Goal: Navigation & Orientation: Find specific page/section

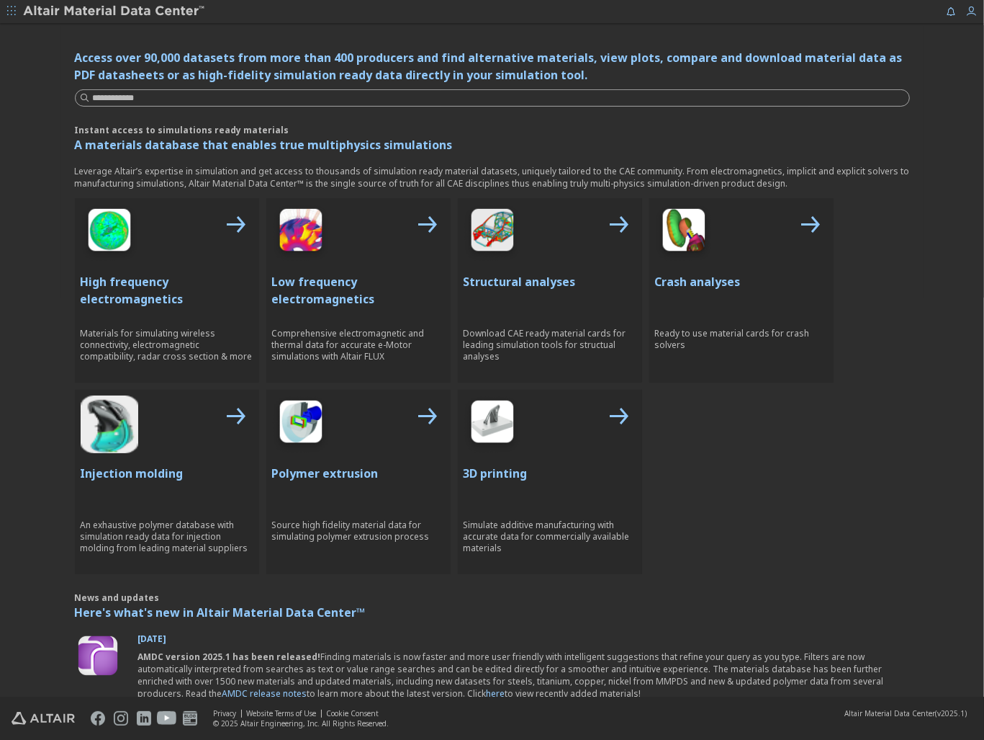
scroll to position [432, 0]
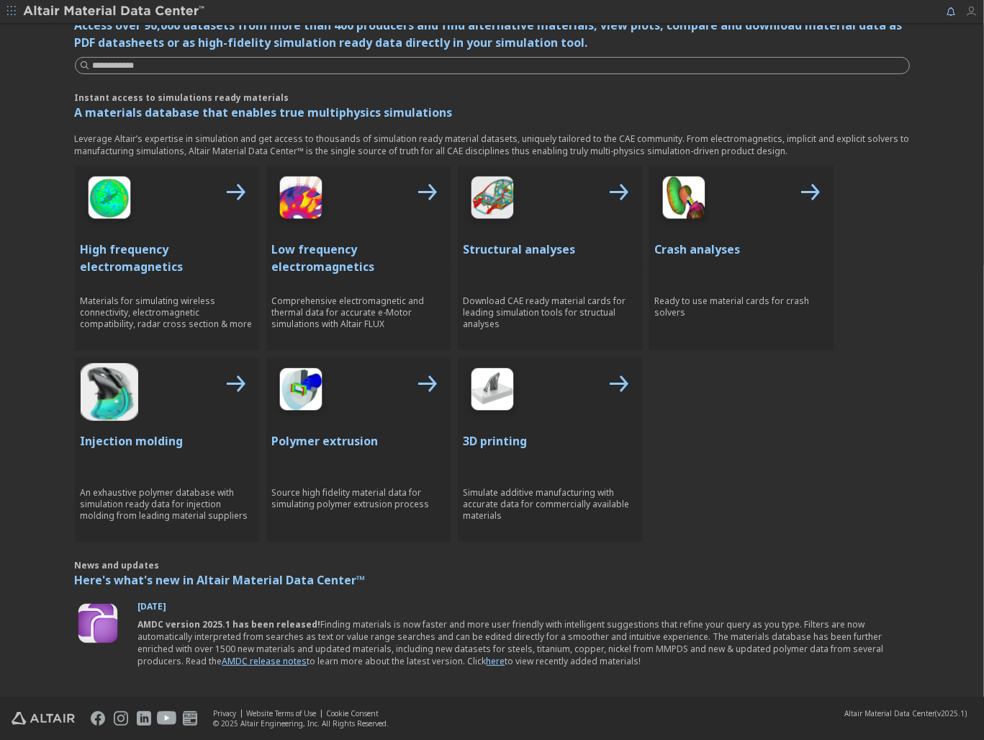
click at [976, 14] on icon "button" at bounding box center [972, 12] width 12 height 12
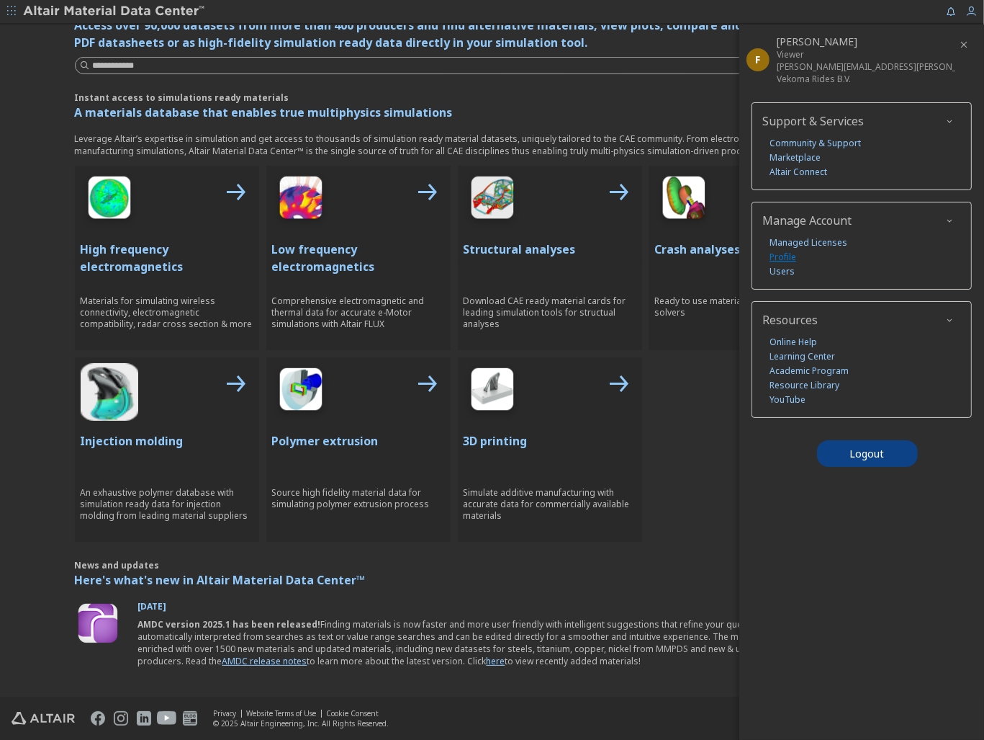
click at [786, 256] on link "Profile" at bounding box center [783, 257] width 27 height 14
click at [785, 266] on link "Users" at bounding box center [782, 271] width 25 height 14
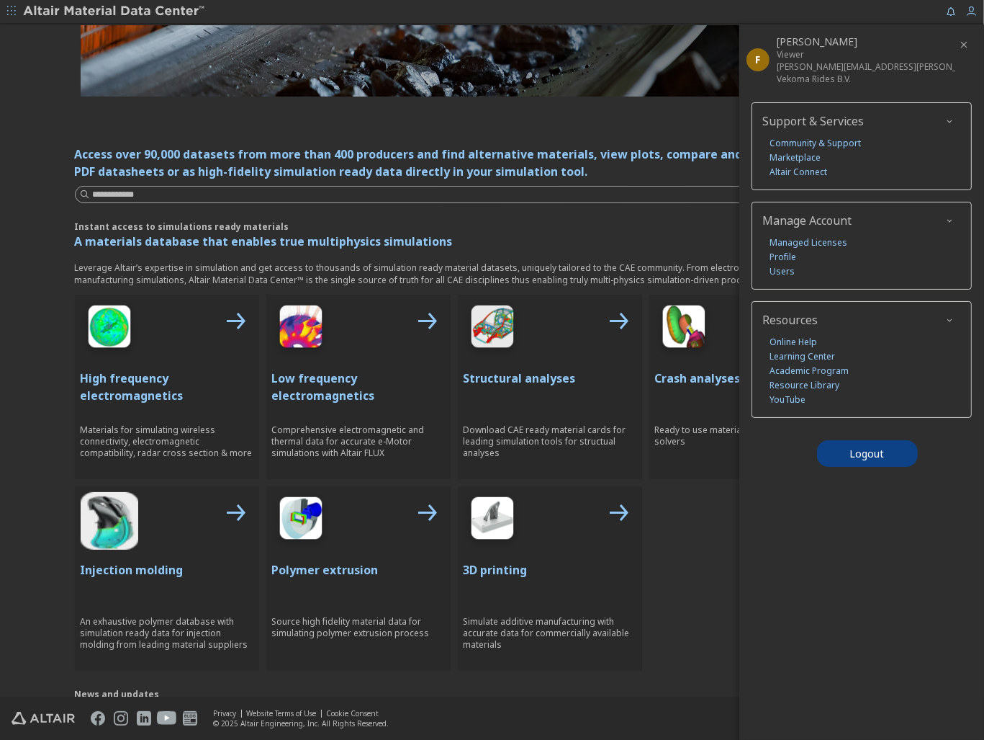
scroll to position [144, 0]
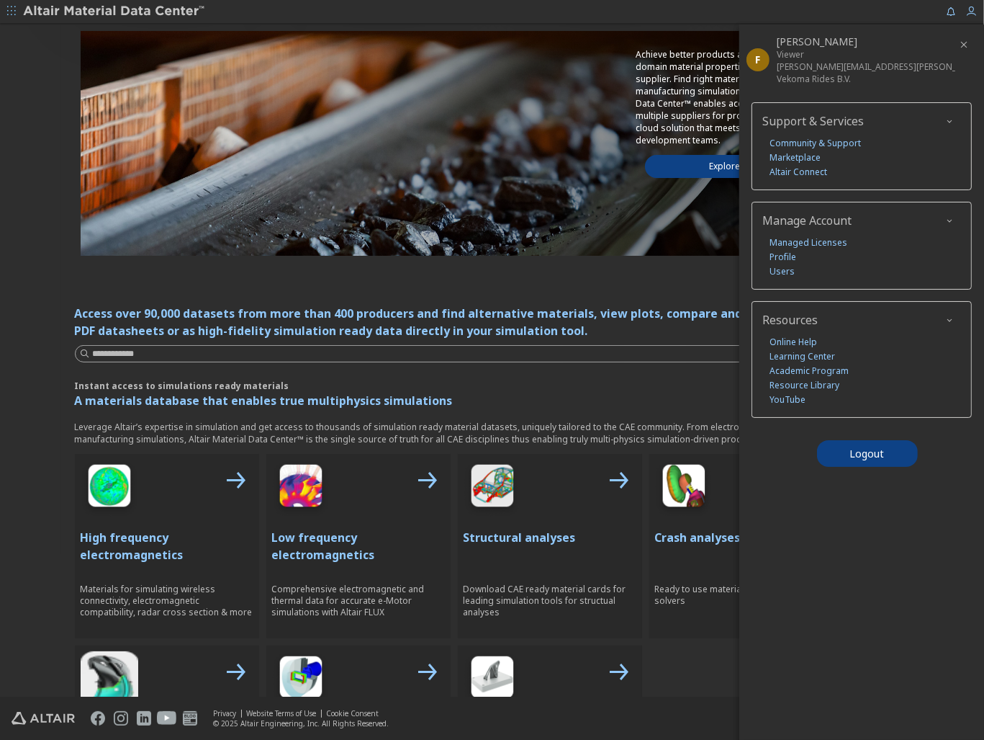
click at [9, 6] on icon "button" at bounding box center [11, 12] width 9 height 12
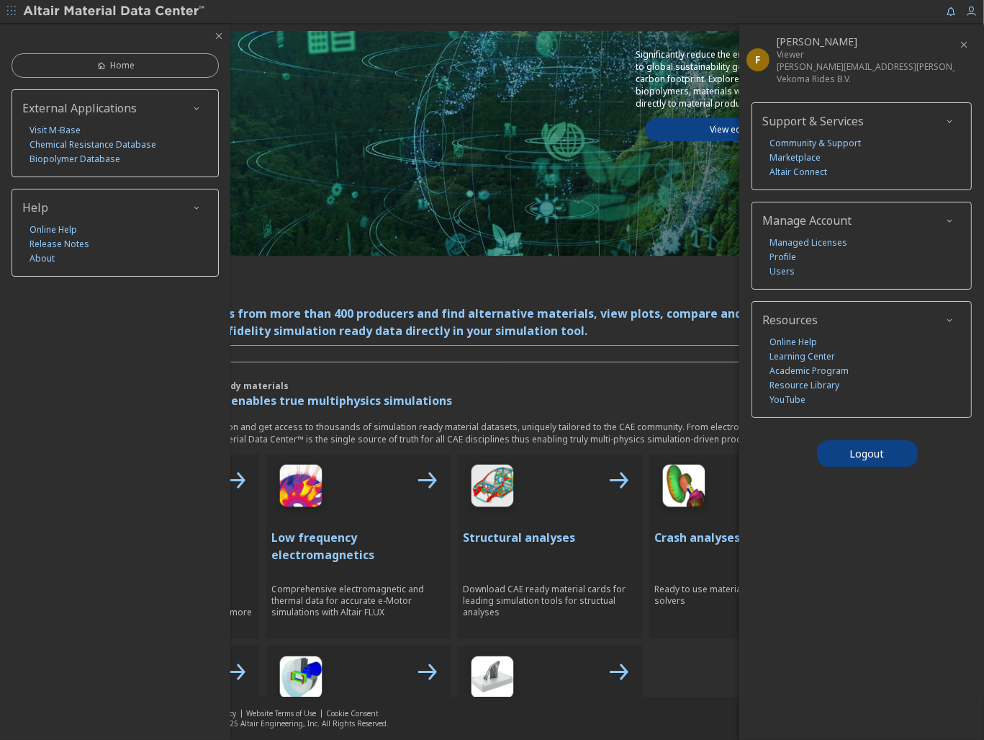
click at [12, 8] on icon "button" at bounding box center [11, 10] width 9 height 9
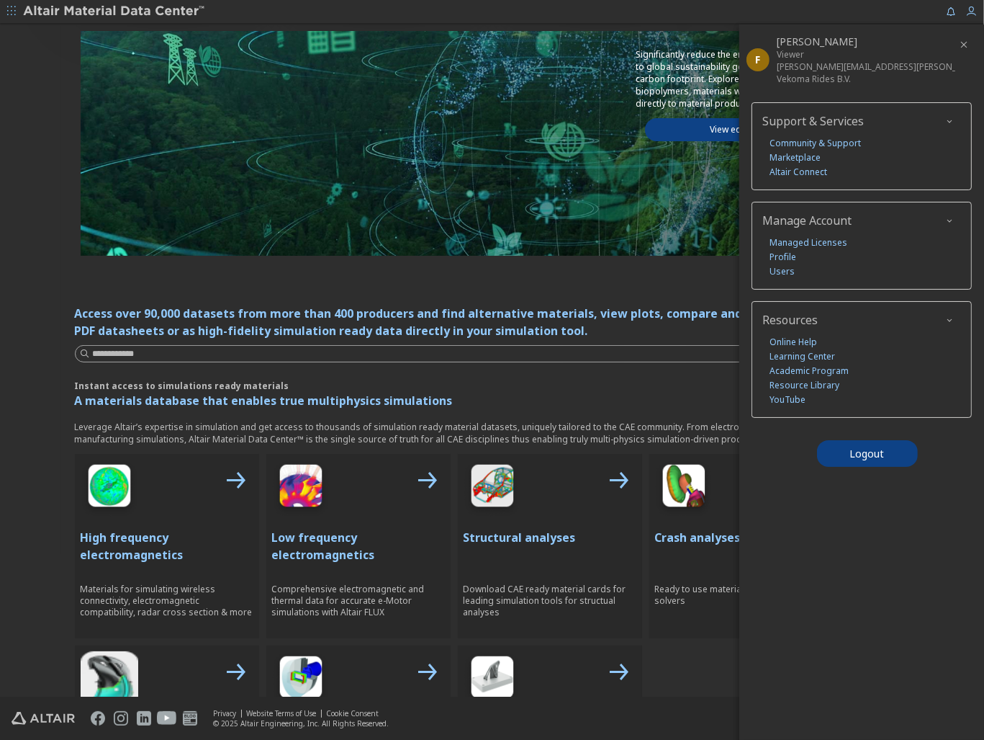
click at [13, 6] on icon "button" at bounding box center [11, 10] width 9 height 9
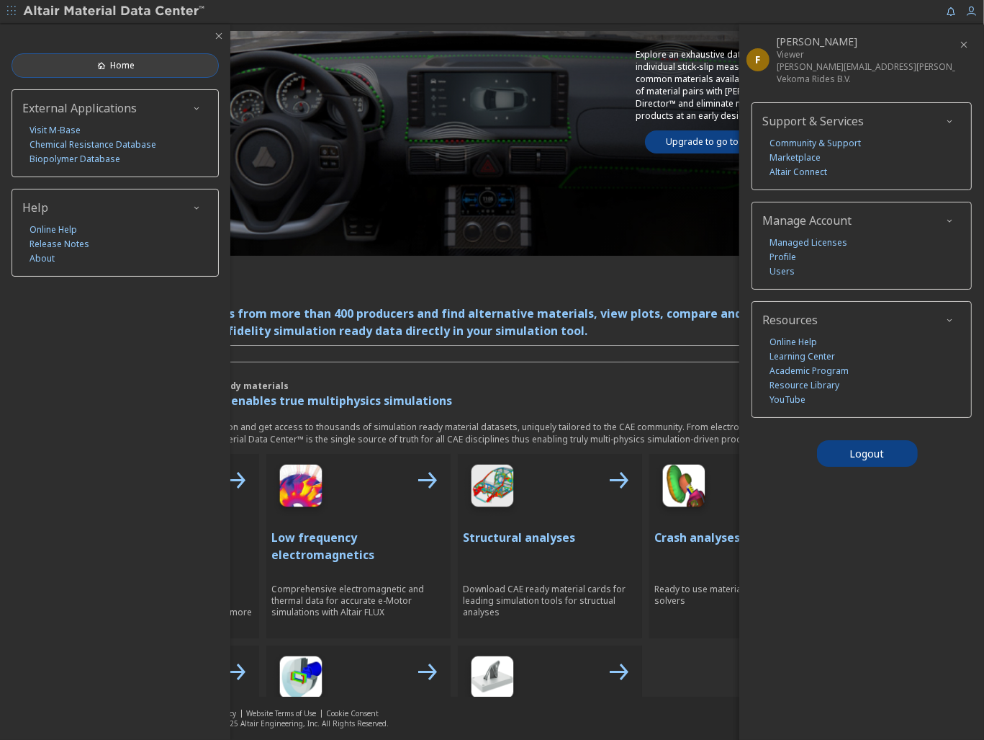
click at [130, 63] on span "Home" at bounding box center [122, 66] width 24 height 12
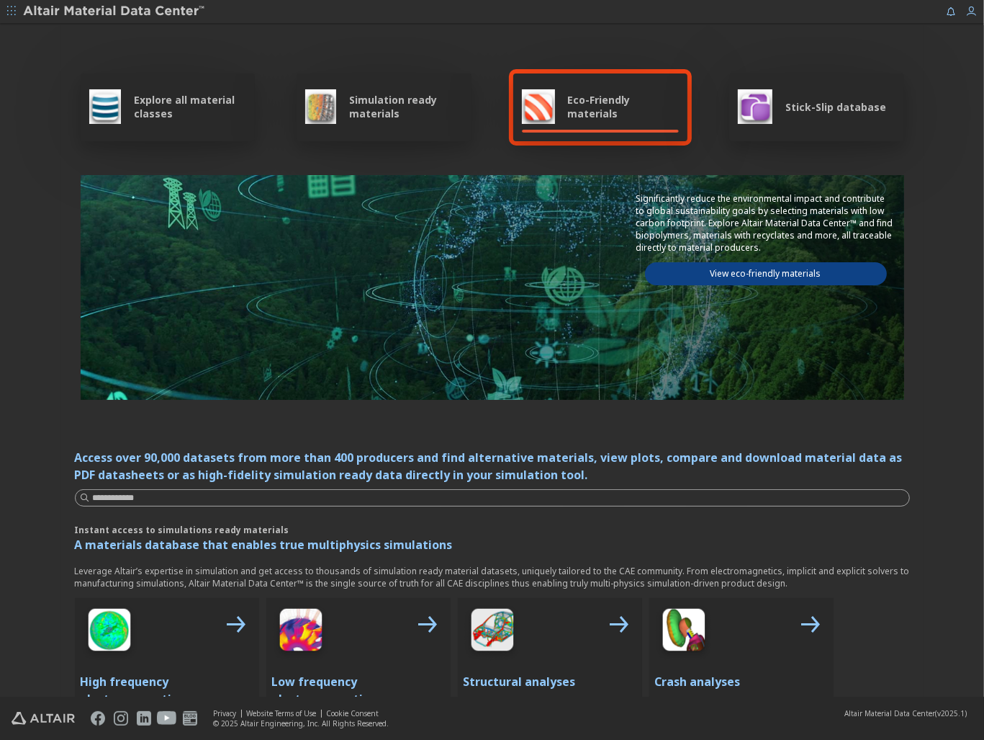
click at [12, 11] on icon "button" at bounding box center [11, 10] width 9 height 9
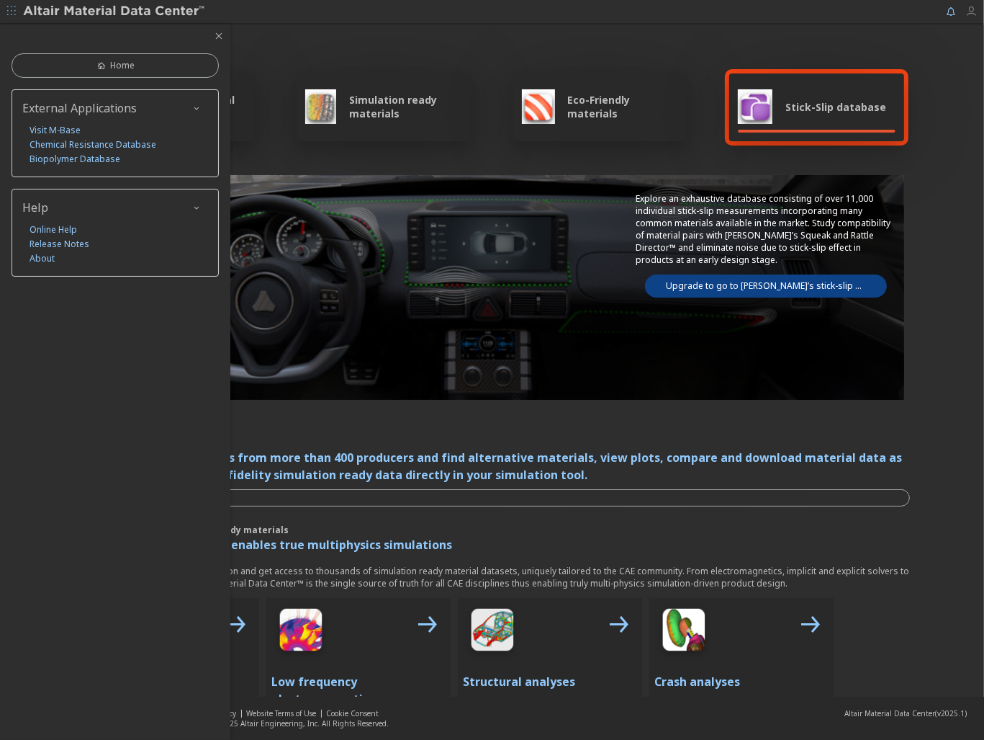
click at [975, 19] on span "button" at bounding box center [975, 11] width 19 height 23
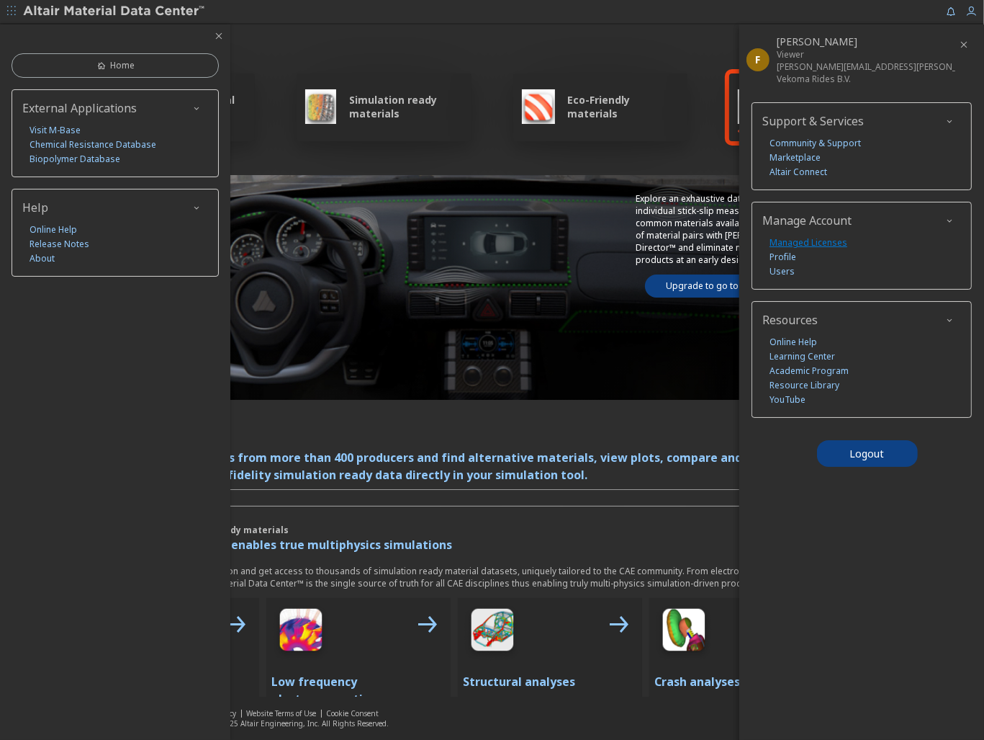
click at [805, 239] on link "Managed Licenses" at bounding box center [809, 242] width 78 height 14
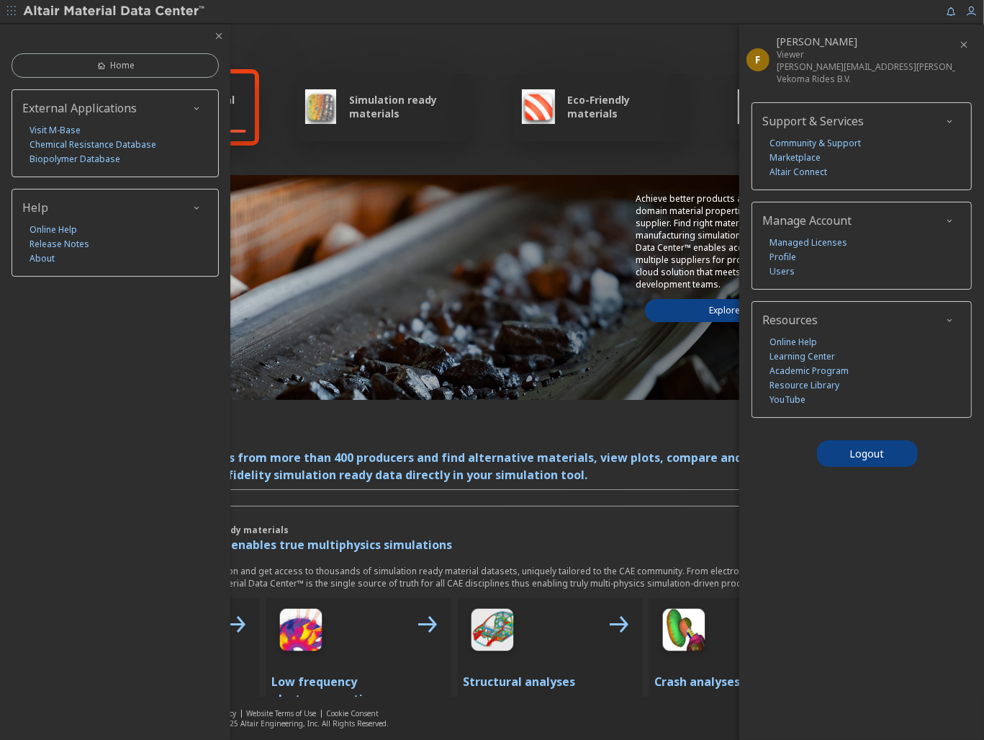
click at [14, 9] on icon "button" at bounding box center [11, 10] width 9 height 9
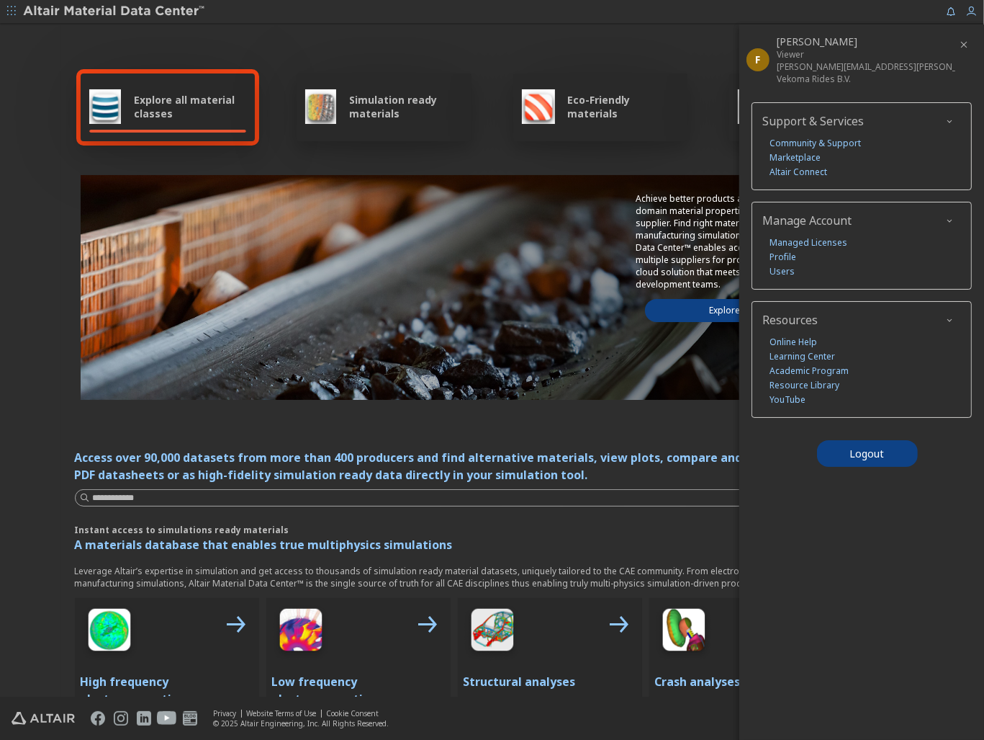
click at [14, 9] on icon "button" at bounding box center [11, 10] width 9 height 9
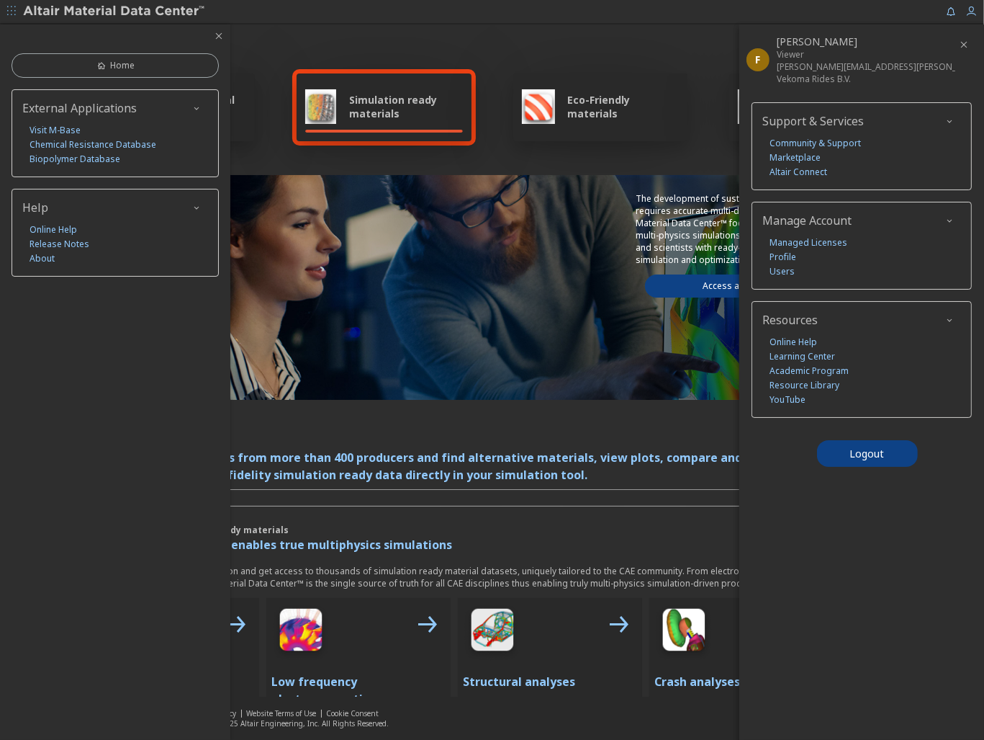
click at [98, 8] on img at bounding box center [115, 11] width 184 height 14
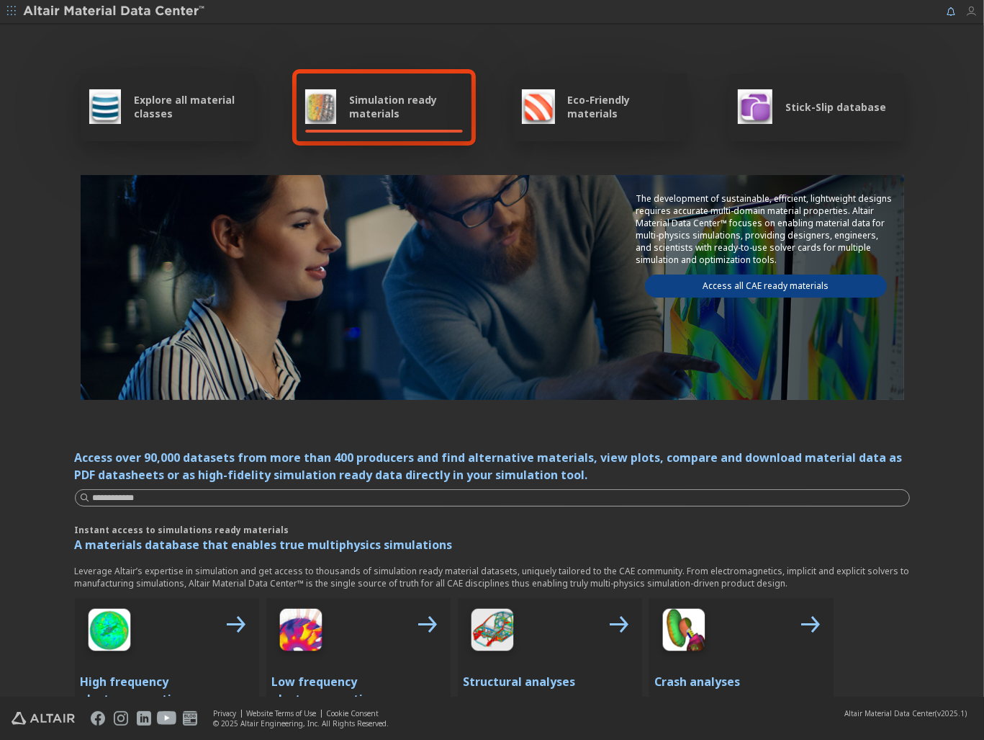
click at [973, 14] on icon "button" at bounding box center [972, 12] width 12 height 12
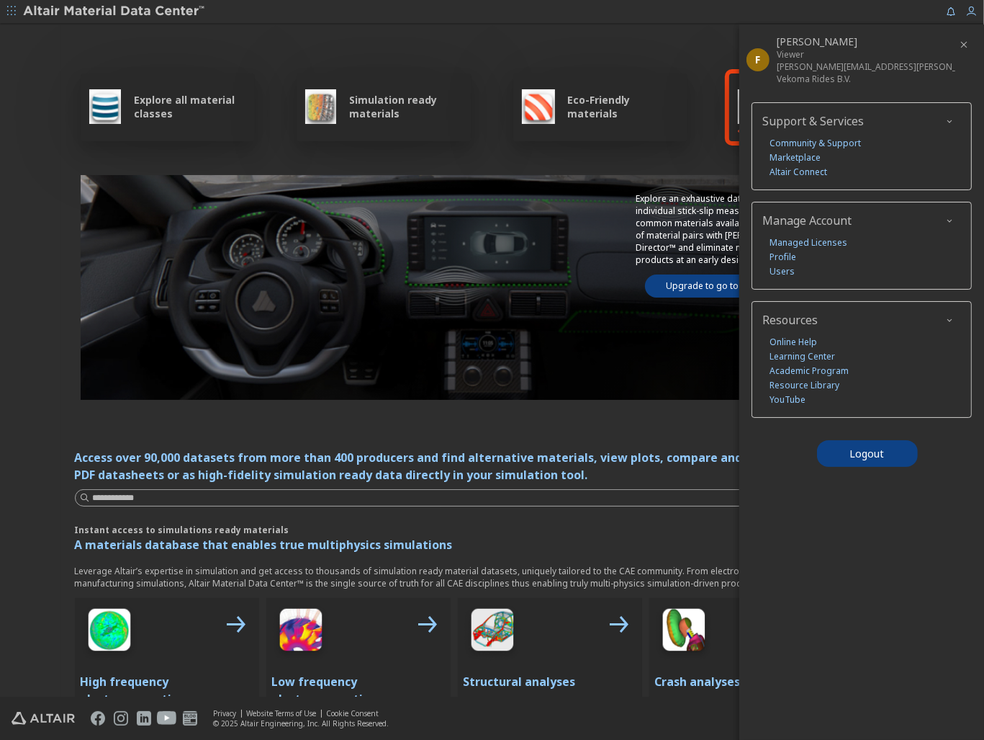
click at [633, 66] on div "Explore all material classes Simulation ready materials Eco-Friendly materials …" at bounding box center [492, 234] width 835 height 418
click at [959, 44] on icon "button" at bounding box center [965, 45] width 12 height 12
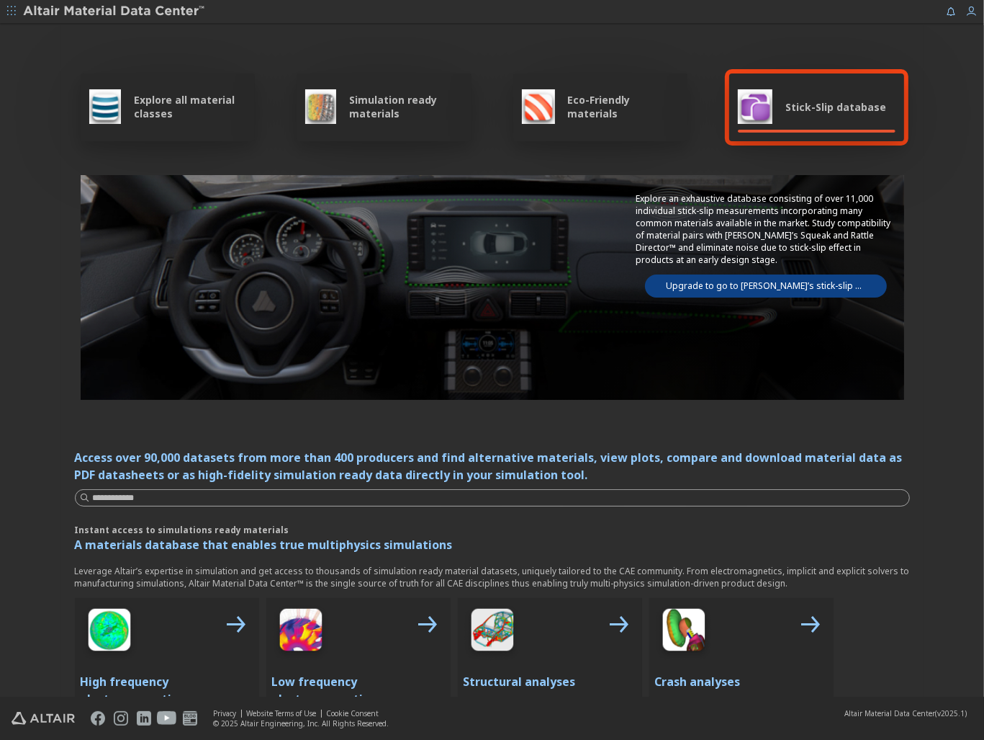
click at [134, 104] on span "Explore all material classes" at bounding box center [190, 106] width 112 height 27
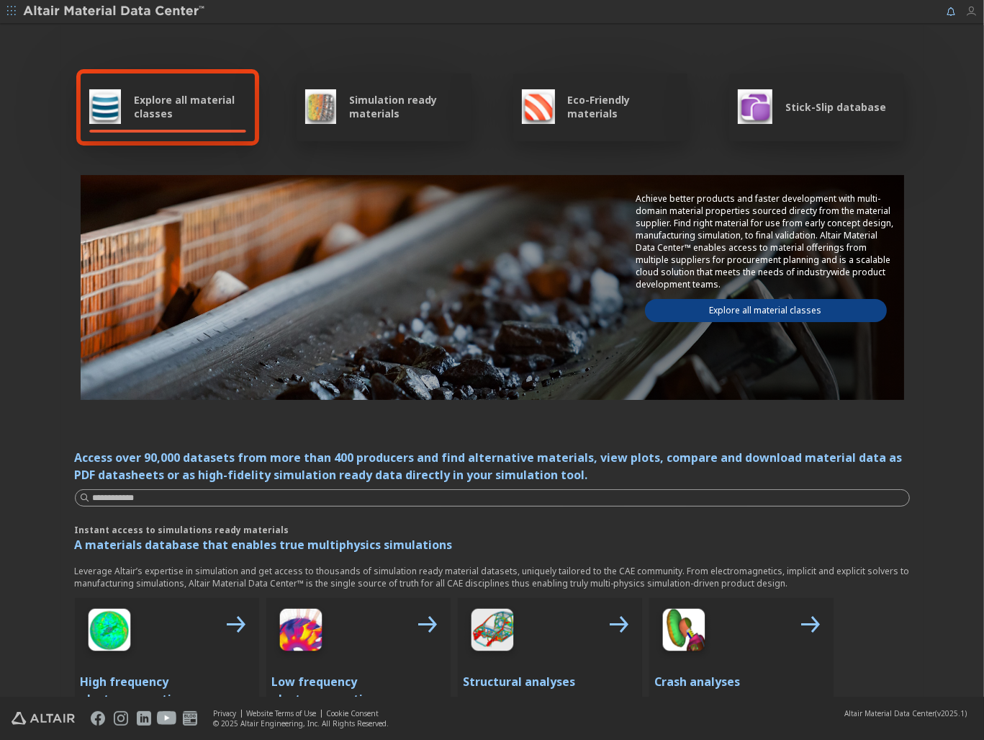
click at [974, 12] on icon "button" at bounding box center [972, 12] width 12 height 12
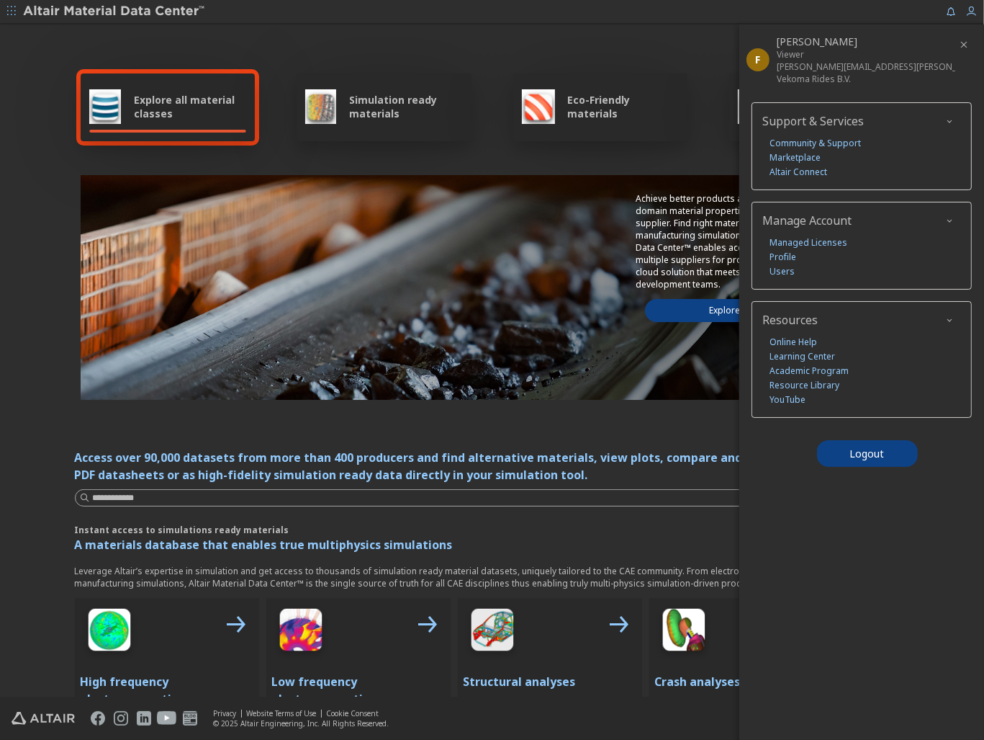
click at [786, 56] on div "Viewer" at bounding box center [866, 54] width 179 height 12
drag, startPoint x: 786, startPoint y: 56, endPoint x: 779, endPoint y: 60, distance: 8.4
click at [779, 60] on div "[PERSON_NAME][EMAIL_ADDRESS][PERSON_NAME][DOMAIN_NAME]" at bounding box center [866, 66] width 179 height 12
drag, startPoint x: 779, startPoint y: 60, endPoint x: 905, endPoint y: 74, distance: 126.8
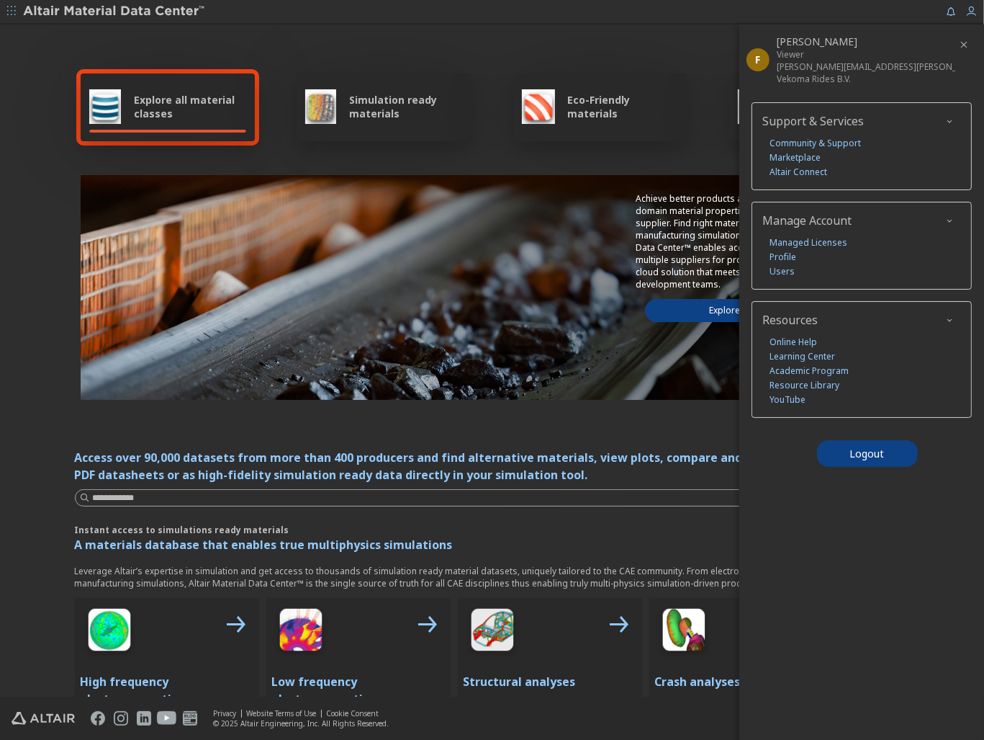
click at [905, 74] on div "F Fabian Beinhoff Viewer Fabian.Beinhoff@vekoma.com Vekoma Rides B.V." at bounding box center [856, 59] width 233 height 71
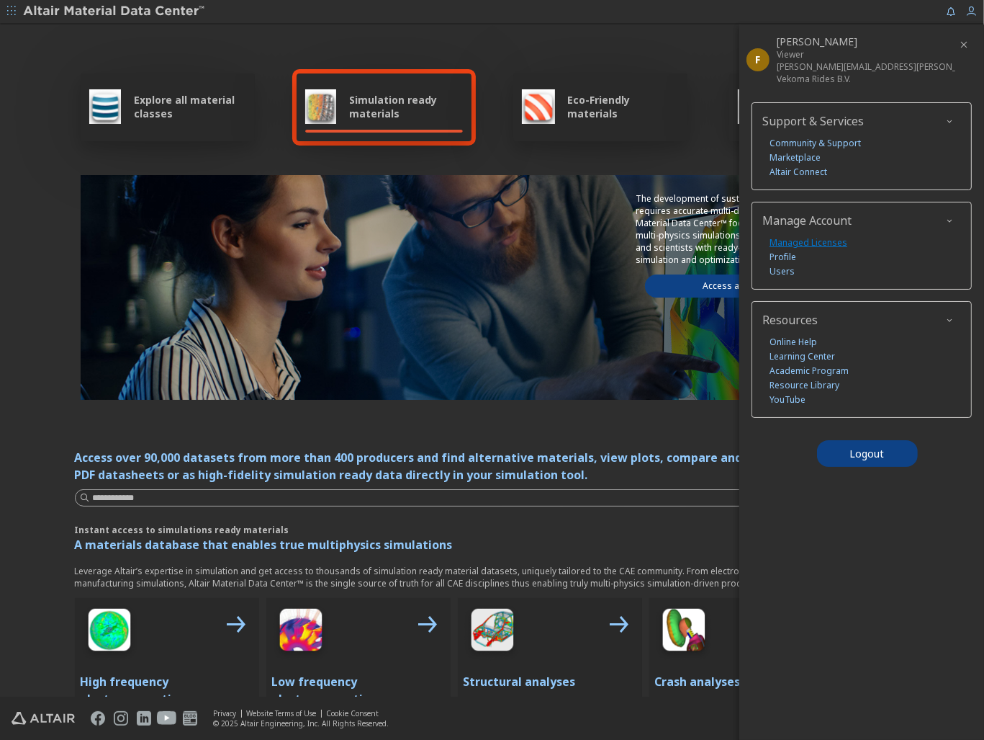
click at [805, 237] on link "Managed Licenses" at bounding box center [809, 242] width 78 height 14
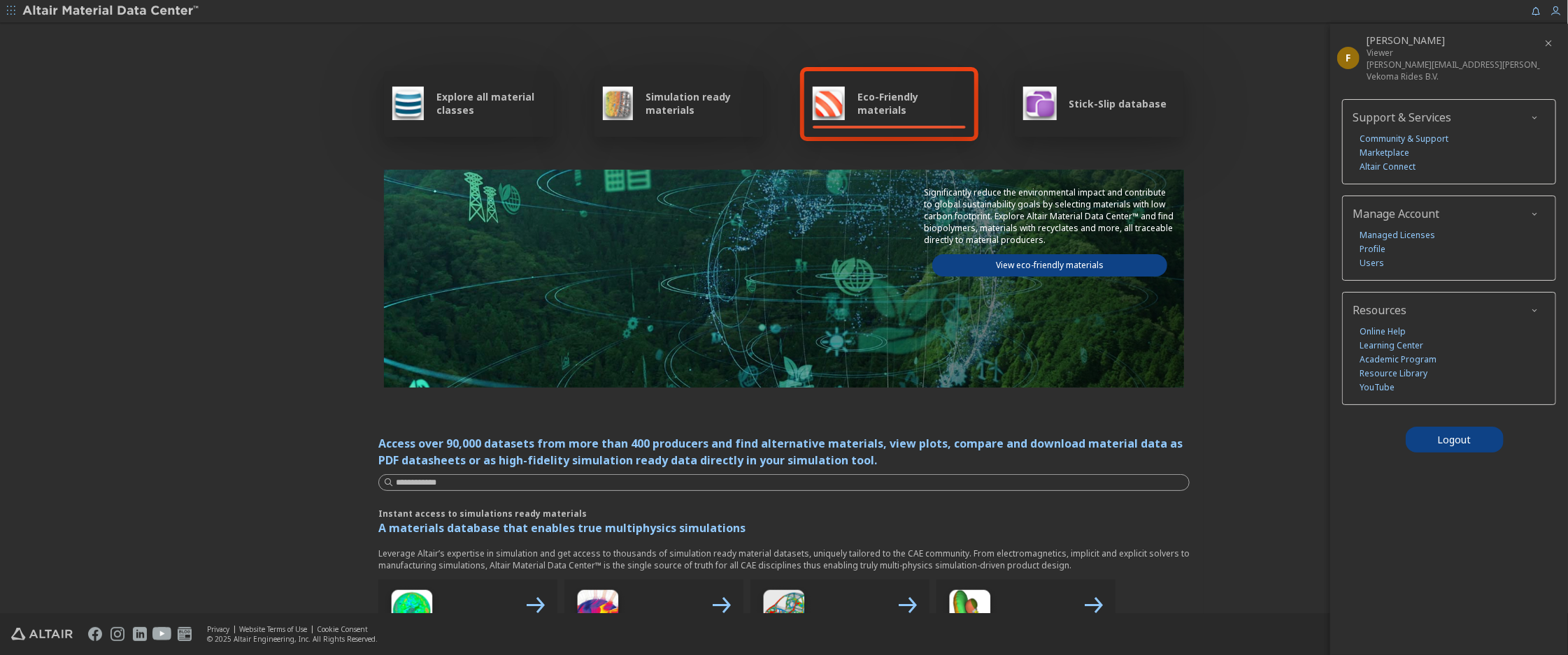
click at [14, 9] on icon "button" at bounding box center [11, 10] width 9 height 9
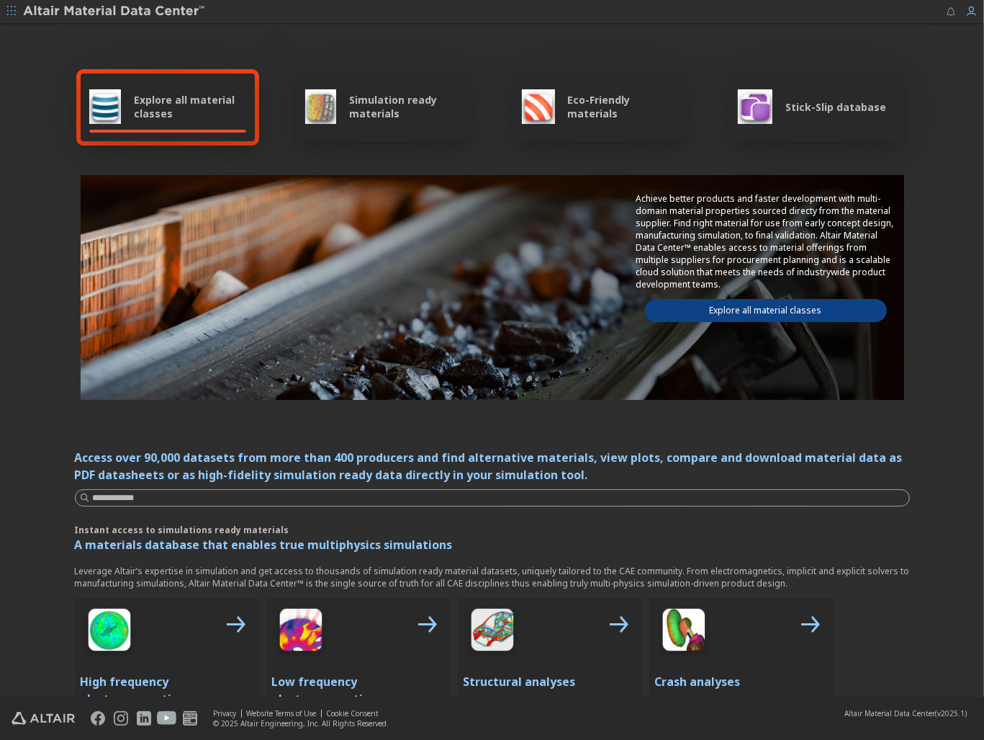
click at [948, 17] on icon "button" at bounding box center [952, 12] width 12 height 12
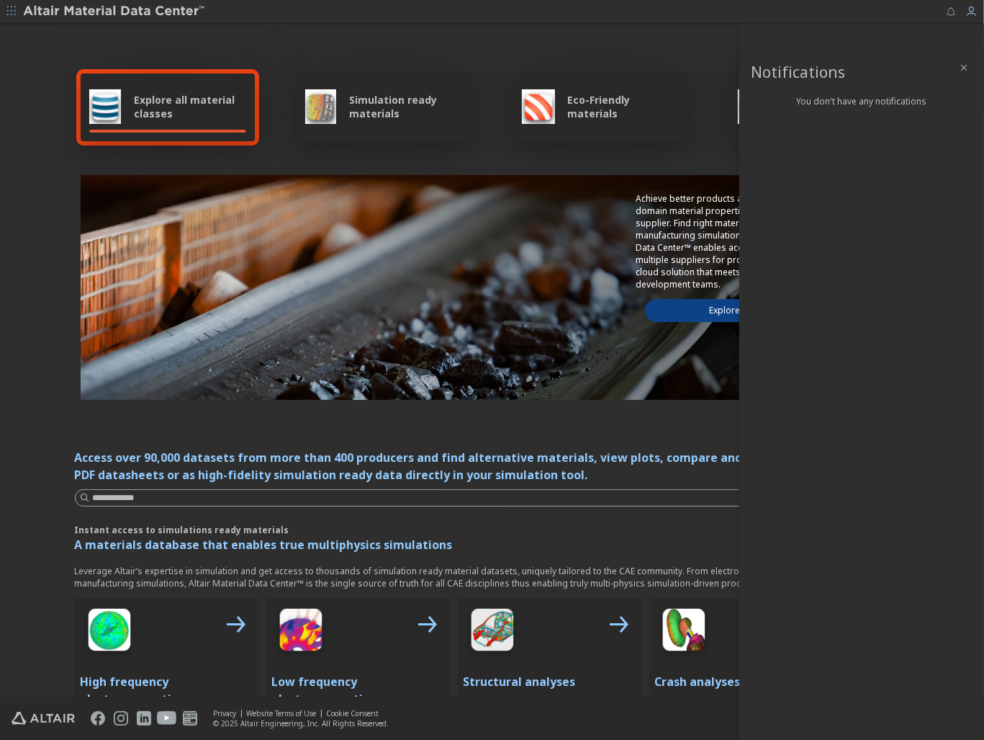
click at [948, 17] on icon "button" at bounding box center [952, 12] width 12 height 12
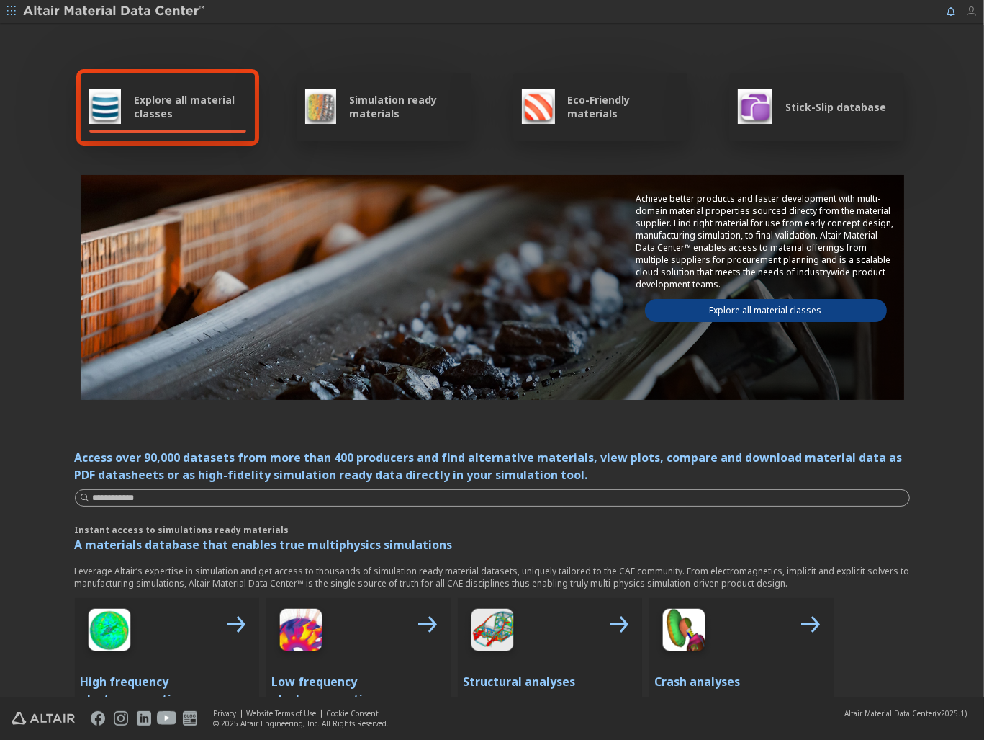
click at [968, 14] on icon "button" at bounding box center [972, 12] width 12 height 12
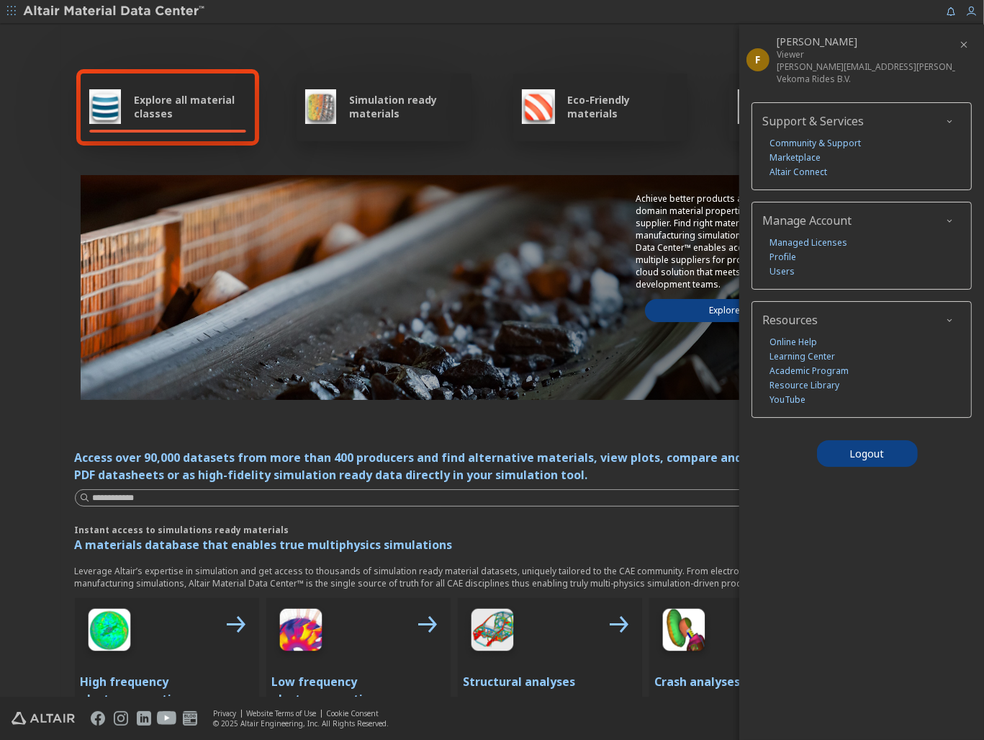
click at [14, 14] on icon "button" at bounding box center [11, 10] width 9 height 9
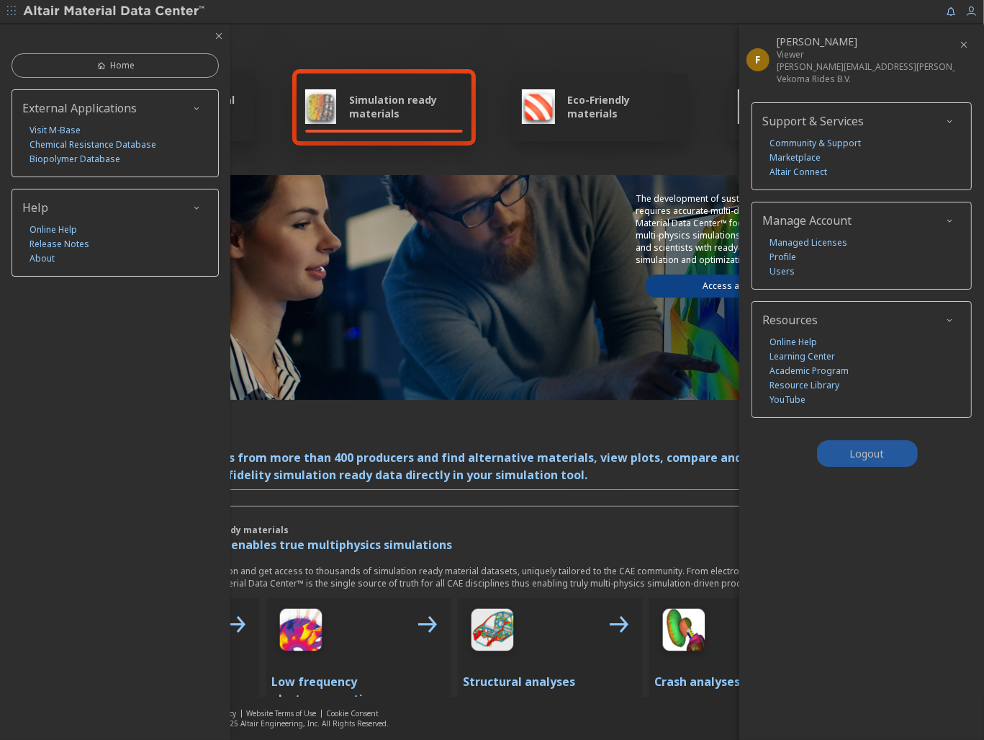
click at [854, 440] on button "Logout" at bounding box center [867, 453] width 101 height 27
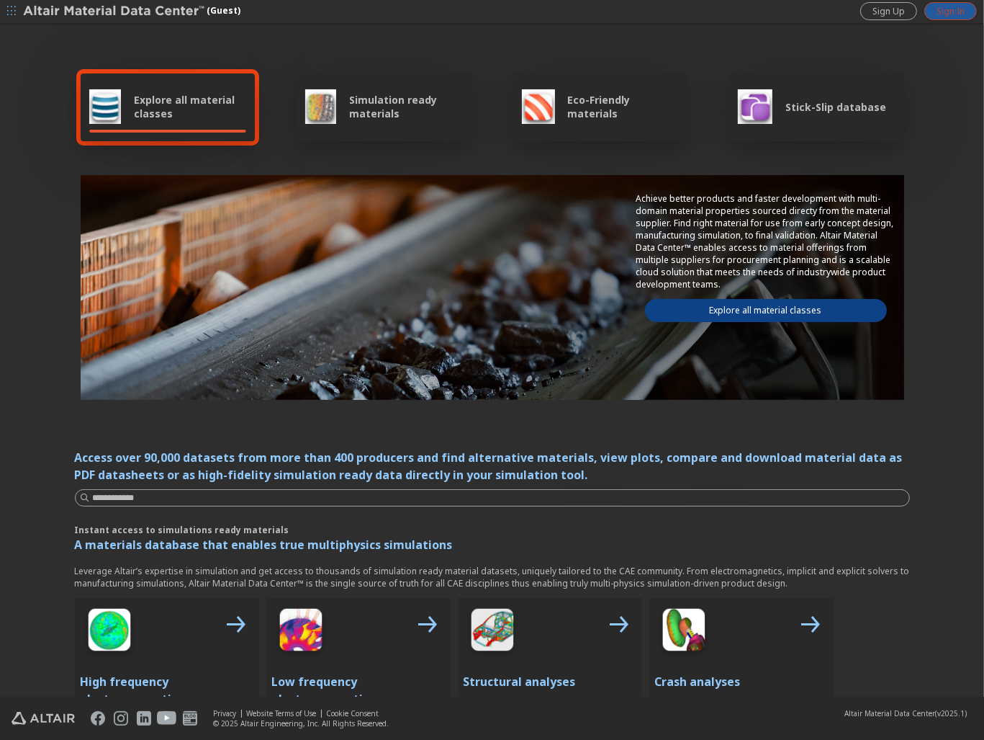
click at [964, 10] on span "Sign In" at bounding box center [951, 12] width 28 height 12
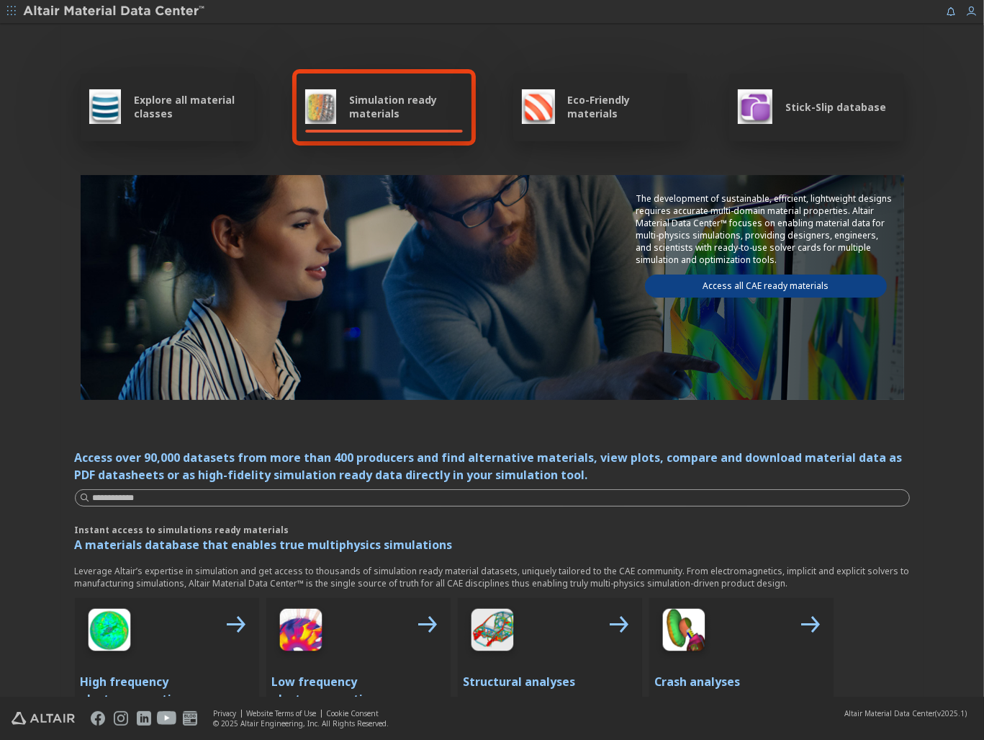
click at [966, 15] on icon "button" at bounding box center [972, 12] width 12 height 12
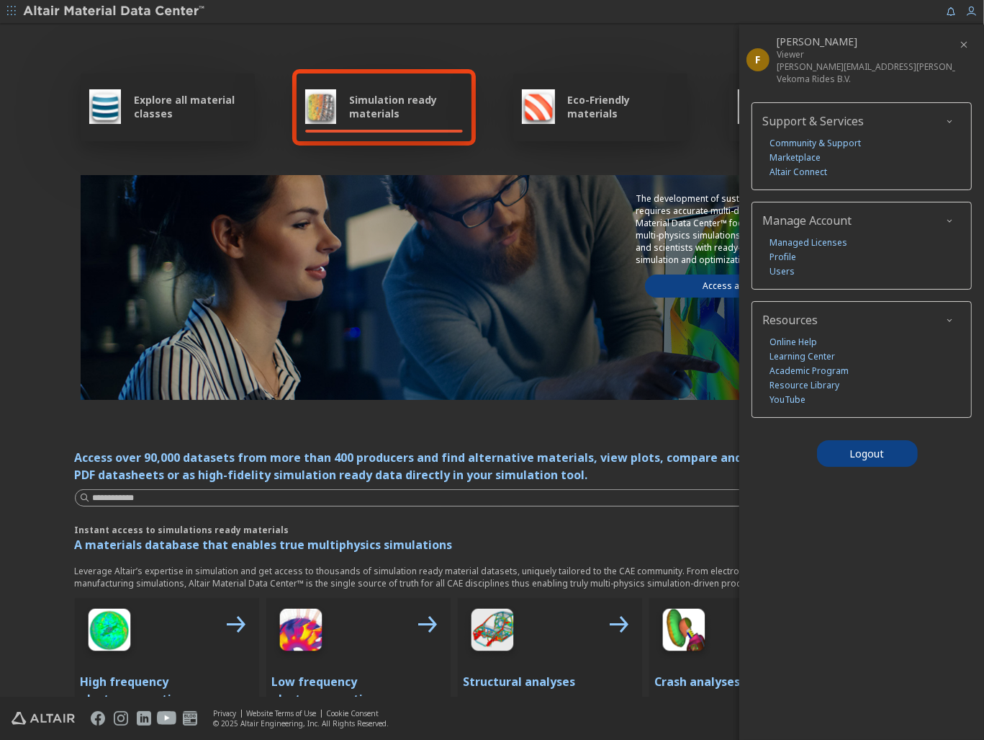
click at [634, 57] on div "Explore all material classes Simulation ready materials Eco-Friendly materials …" at bounding box center [492, 234] width 835 height 418
click at [11, 10] on icon "button" at bounding box center [11, 10] width 9 height 9
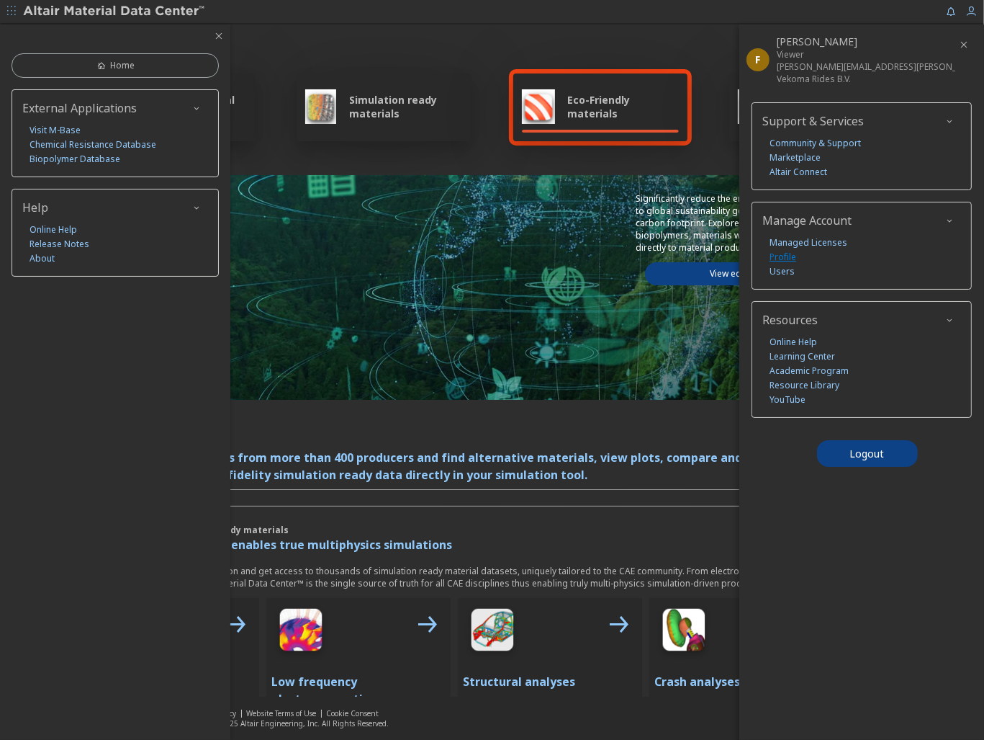
click at [785, 259] on link "Profile" at bounding box center [783, 257] width 27 height 14
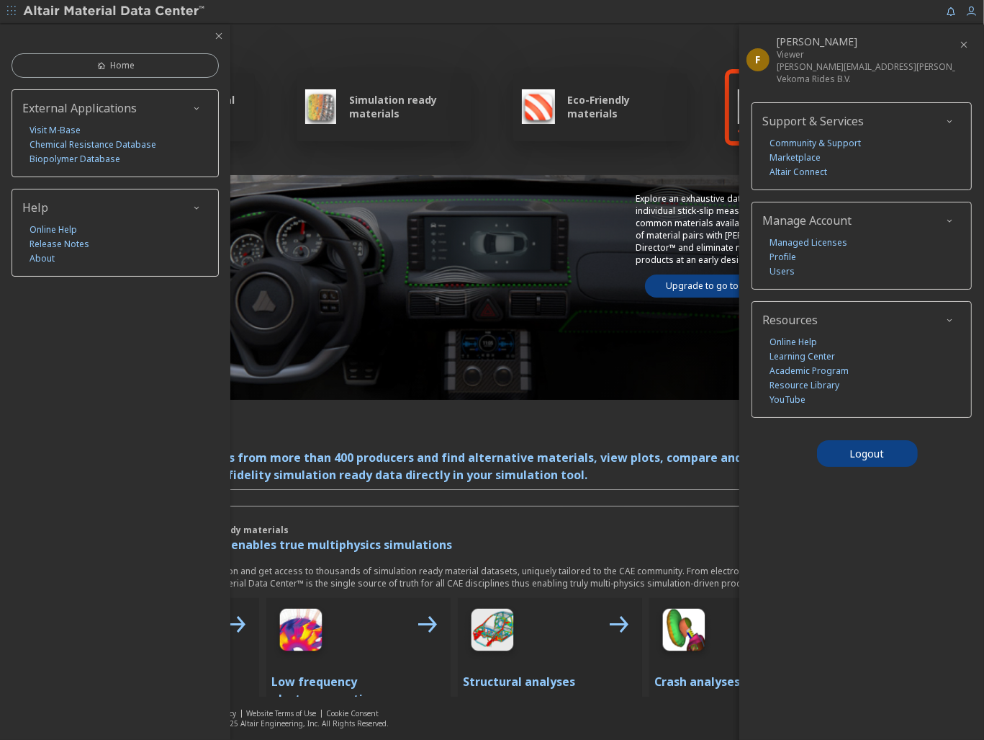
click at [10, 8] on icon "button" at bounding box center [11, 10] width 9 height 9
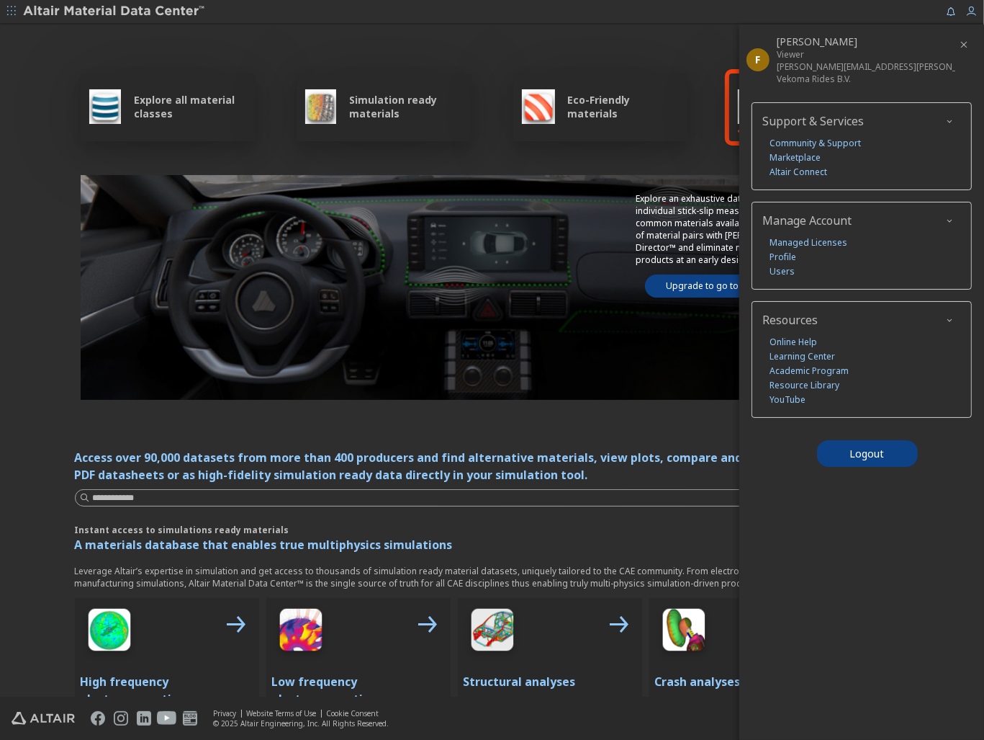
click at [10, 8] on icon "button" at bounding box center [11, 10] width 9 height 9
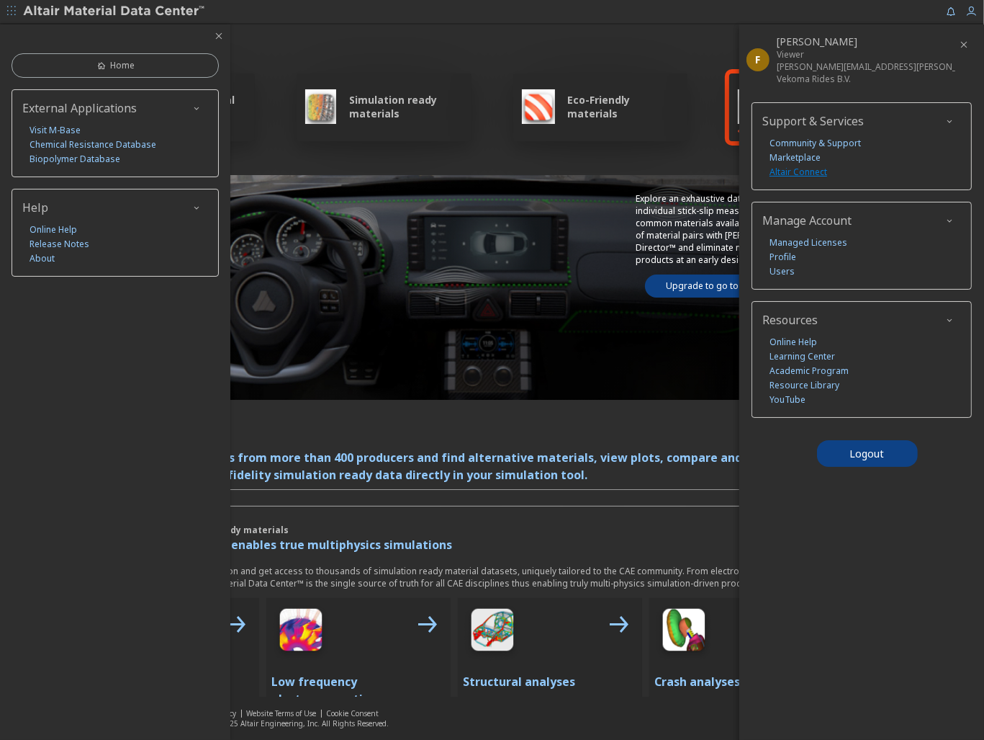
click at [812, 172] on link "Altair Connect" at bounding box center [799, 172] width 58 height 14
